Goal: Task Accomplishment & Management: Manage account settings

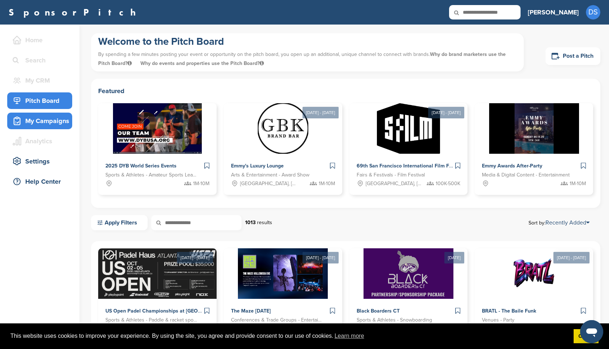
click at [48, 121] on div "My Campaigns" at bounding box center [41, 120] width 61 height 13
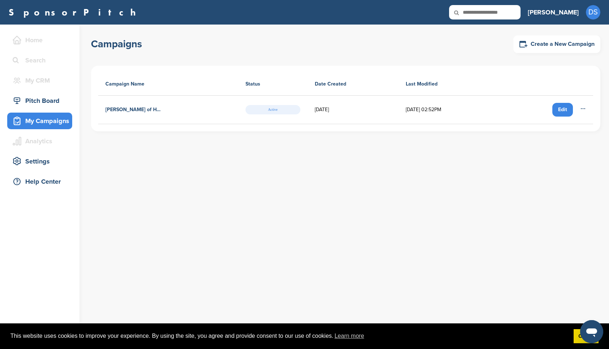
click at [129, 110] on h4 "Wells of Hope - Walk for Water October 19, 2025" at bounding box center [133, 110] width 56 height 8
click at [260, 110] on span "Active" at bounding box center [272, 109] width 55 height 9
click at [583, 109] on icon at bounding box center [583, 108] width 4 height 0
click at [444, 166] on div "Campaigns Create a New Campaign Campaign Name Status Date Created Last Modified…" at bounding box center [350, 187] width 518 height 324
click at [44, 101] on div "Pitch Board" at bounding box center [41, 100] width 61 height 13
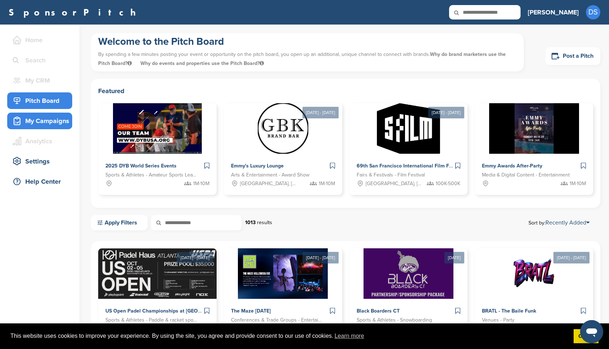
click at [54, 120] on div "My Campaigns" at bounding box center [41, 120] width 61 height 13
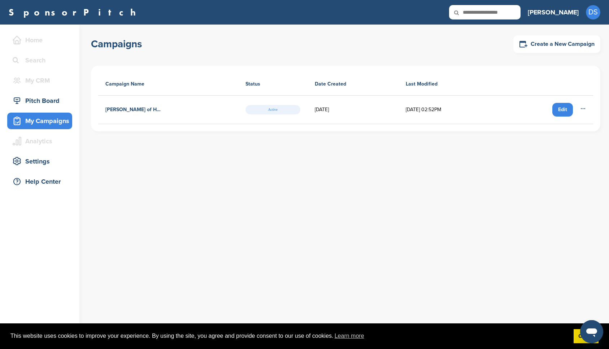
click at [128, 110] on h4 "Wells of Hope - Walk for Water October 19, 2025" at bounding box center [133, 110] width 56 height 8
click at [264, 111] on span "Active" at bounding box center [272, 109] width 55 height 9
click at [317, 112] on td "09/07/2025" at bounding box center [352, 110] width 91 height 29
click at [559, 110] on div "Edit" at bounding box center [562, 110] width 21 height 14
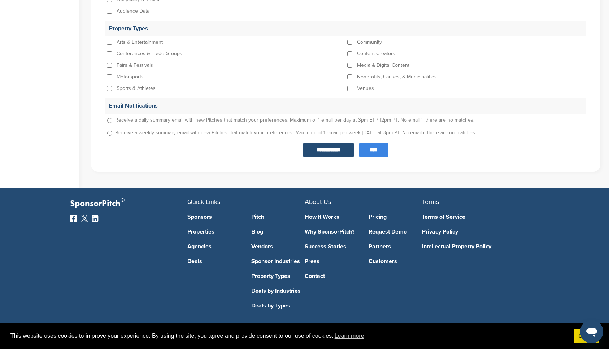
scroll to position [792, 0]
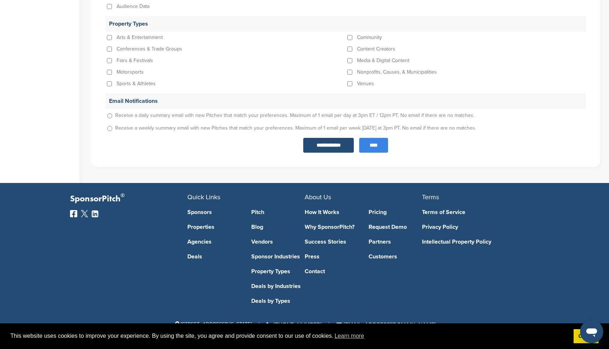
click at [366, 146] on input "****" at bounding box center [373, 145] width 29 height 15
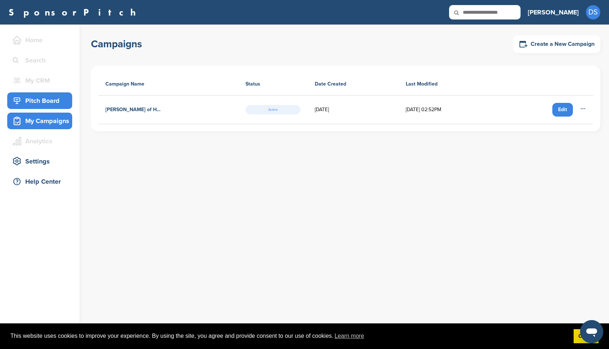
click at [46, 103] on div "Pitch Board" at bounding box center [41, 100] width 61 height 13
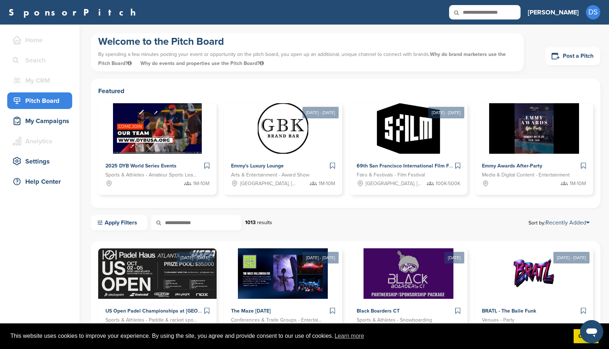
click at [473, 13] on icon at bounding box center [461, 12] width 25 height 15
click at [473, 8] on icon at bounding box center [461, 12] width 25 height 15
click at [473, 11] on icon at bounding box center [461, 12] width 25 height 15
click at [473, 9] on icon at bounding box center [461, 12] width 25 height 15
click at [473, 10] on icon at bounding box center [461, 12] width 25 height 15
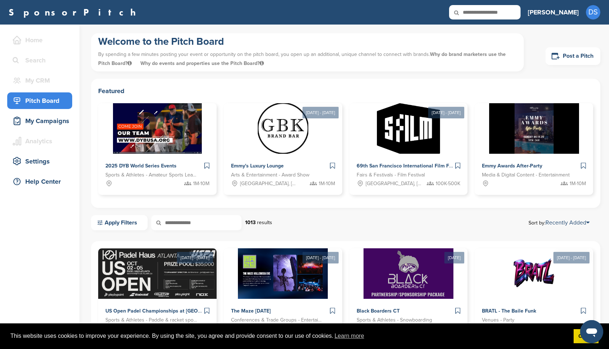
click at [520, 10] on input "text" at bounding box center [484, 12] width 71 height 14
type input "**********"
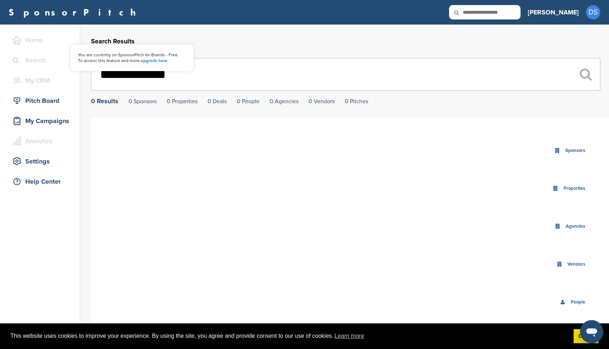
click at [30, 39] on div "Home" at bounding box center [41, 40] width 61 height 13
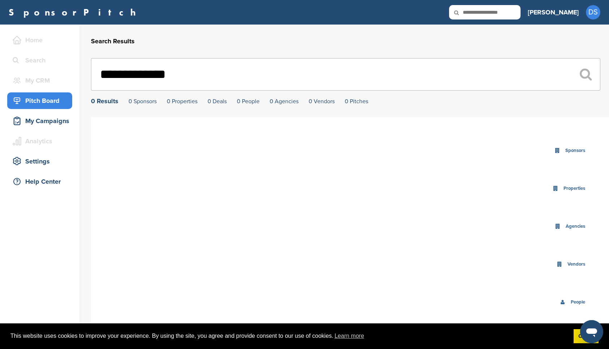
click at [36, 101] on div "Pitch Board" at bounding box center [41, 100] width 61 height 13
